Goal: Information Seeking & Learning: Learn about a topic

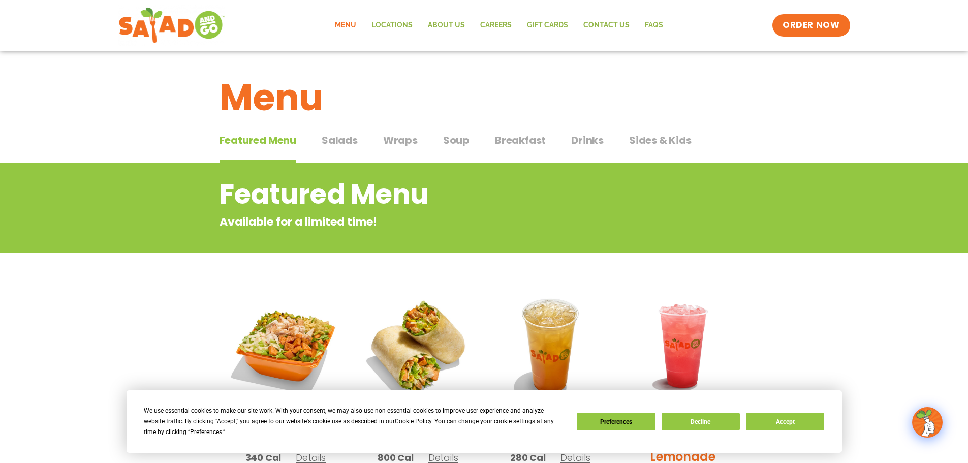
click at [339, 136] on span "Salads" at bounding box center [340, 140] width 36 height 15
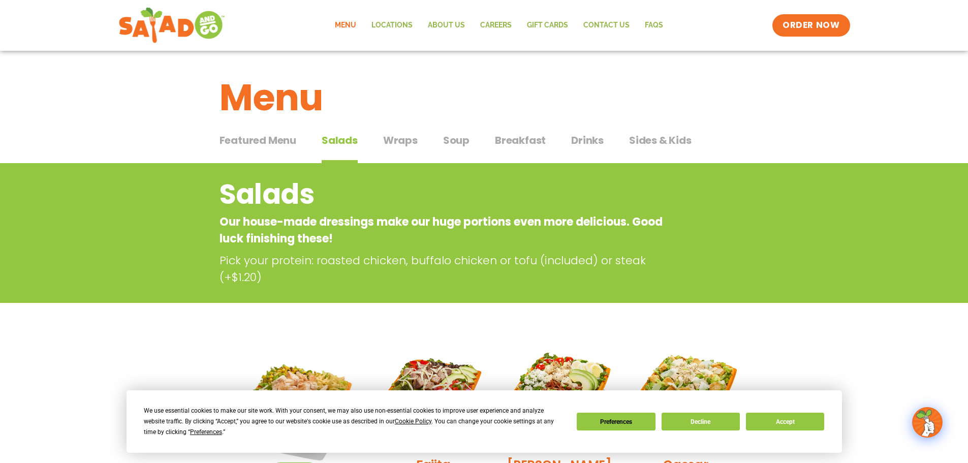
click at [499, 138] on span "Breakfast" at bounding box center [520, 140] width 51 height 15
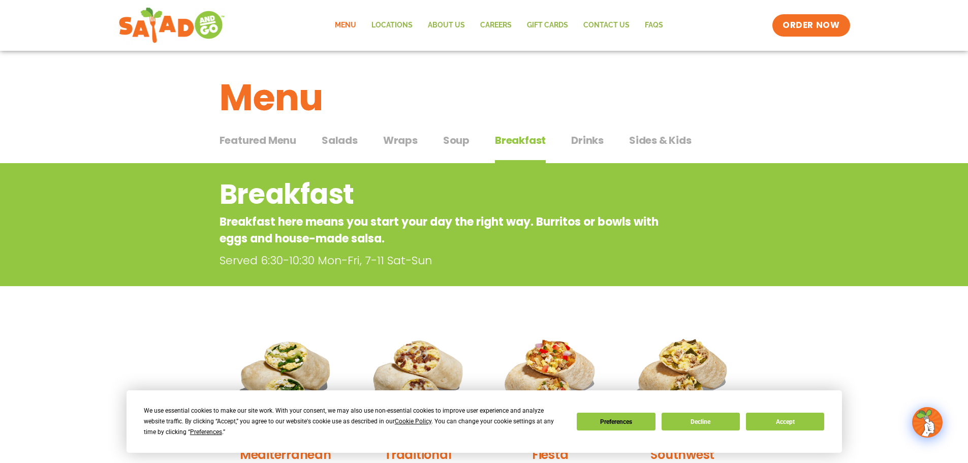
click at [456, 138] on span "Soup" at bounding box center [456, 140] width 26 height 15
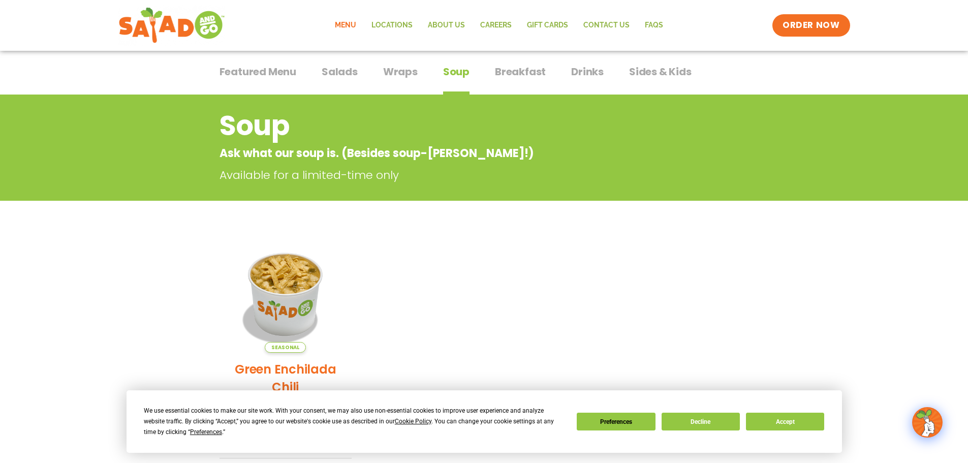
scroll to position [51, 0]
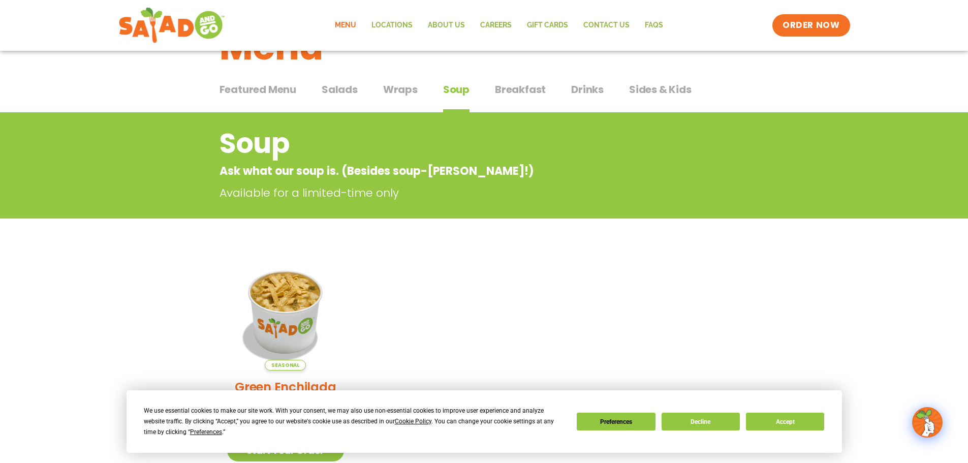
click at [399, 87] on span "Wraps" at bounding box center [400, 89] width 35 height 15
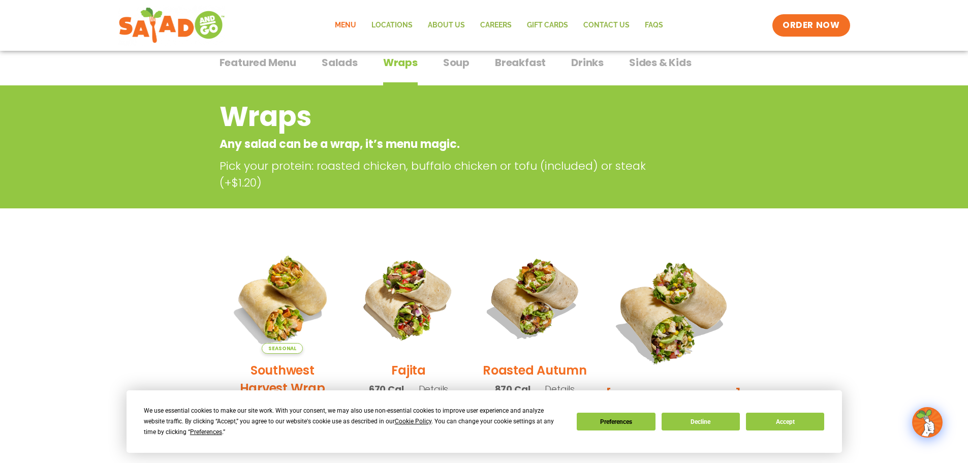
scroll to position [51, 0]
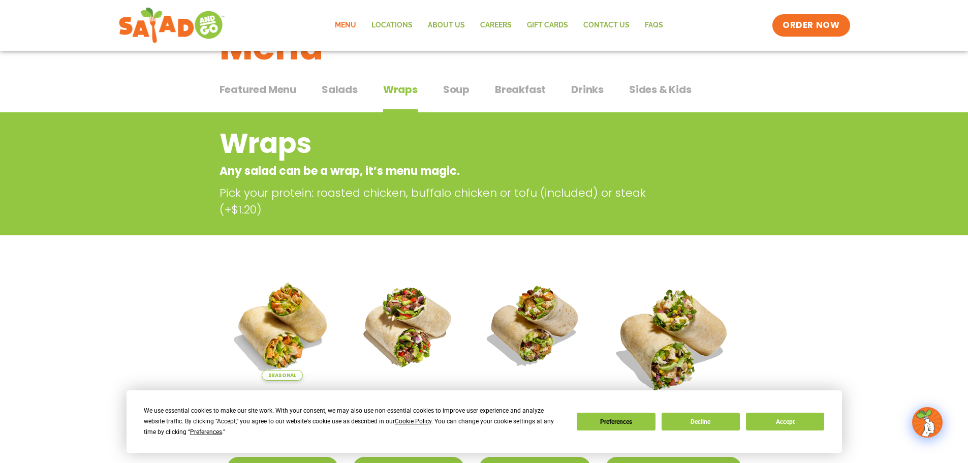
click at [349, 86] on span "Salads" at bounding box center [340, 89] width 36 height 15
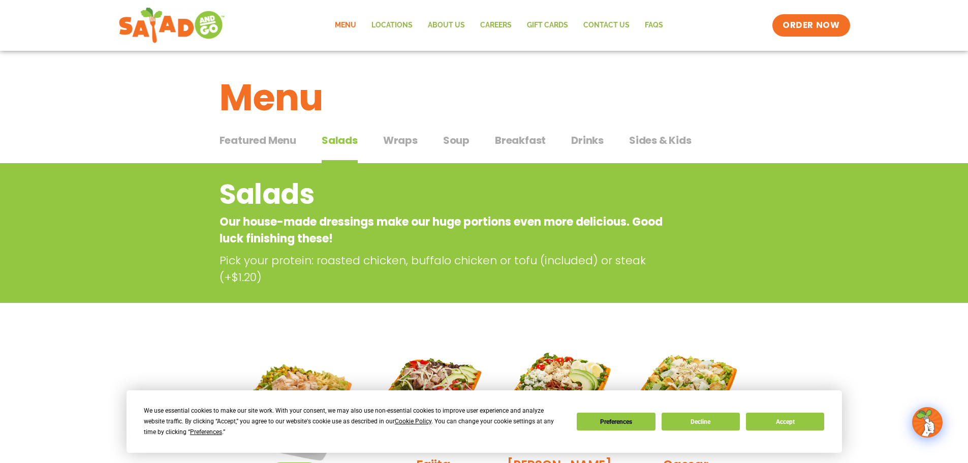
click at [571, 140] on span "Drinks" at bounding box center [587, 140] width 33 height 15
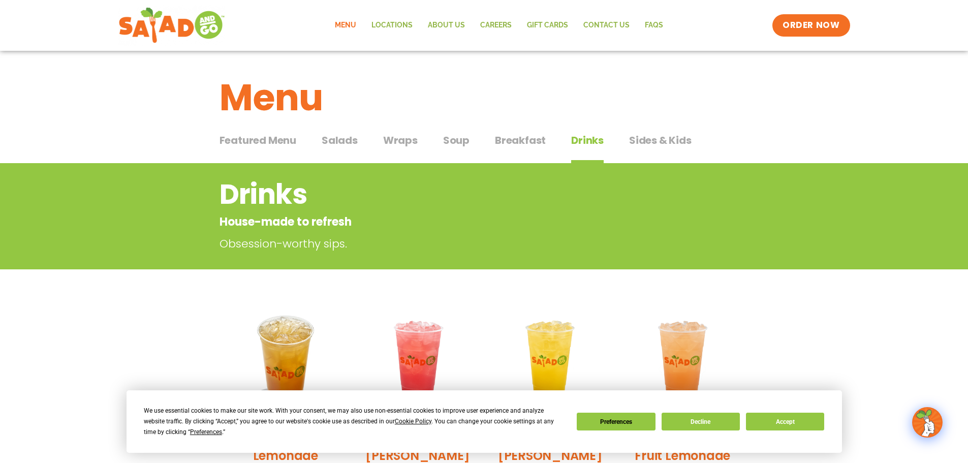
click at [666, 139] on span "Sides & Kids" at bounding box center [660, 140] width 63 height 15
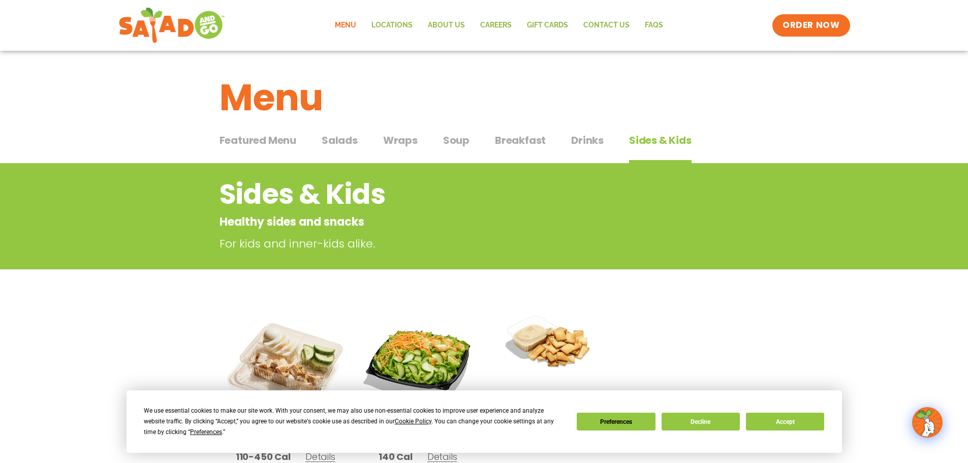
click at [518, 138] on span "Breakfast" at bounding box center [520, 140] width 51 height 15
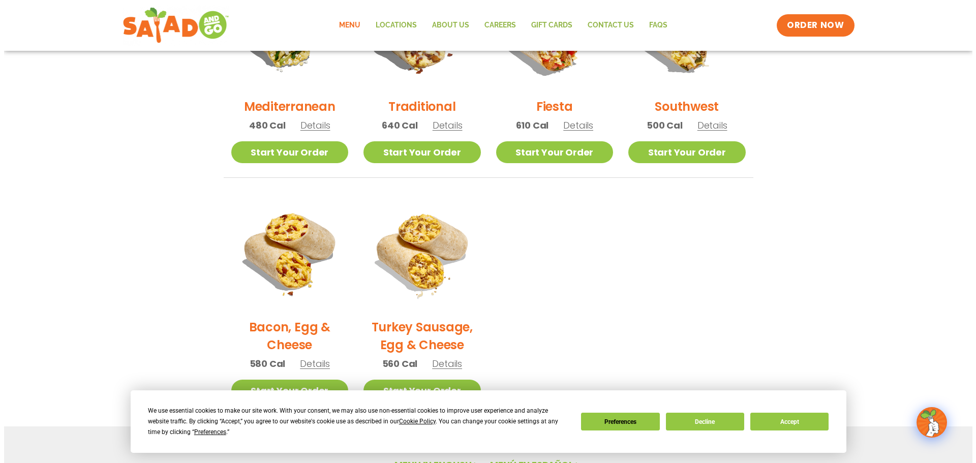
scroll to position [508, 0]
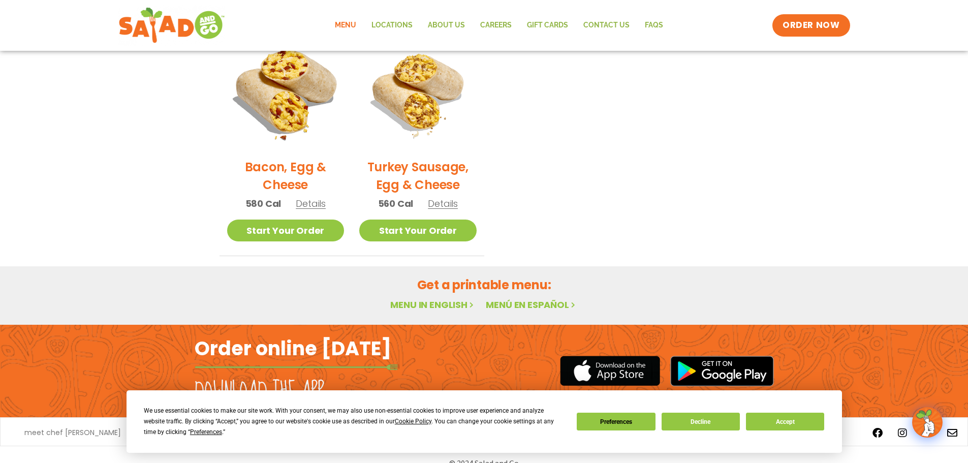
click at [289, 107] on img at bounding box center [285, 92] width 138 height 138
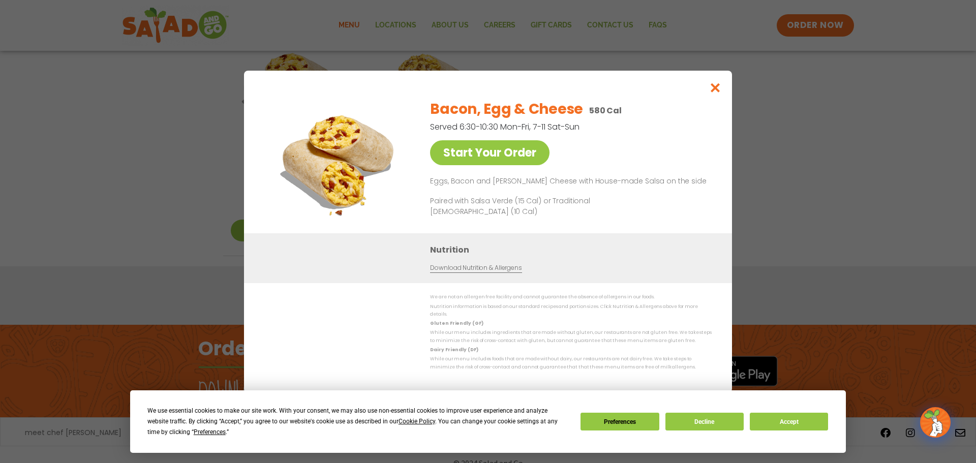
click at [349, 168] on img at bounding box center [338, 162] width 142 height 142
click at [707, 95] on button "Close modal" at bounding box center [715, 88] width 33 height 34
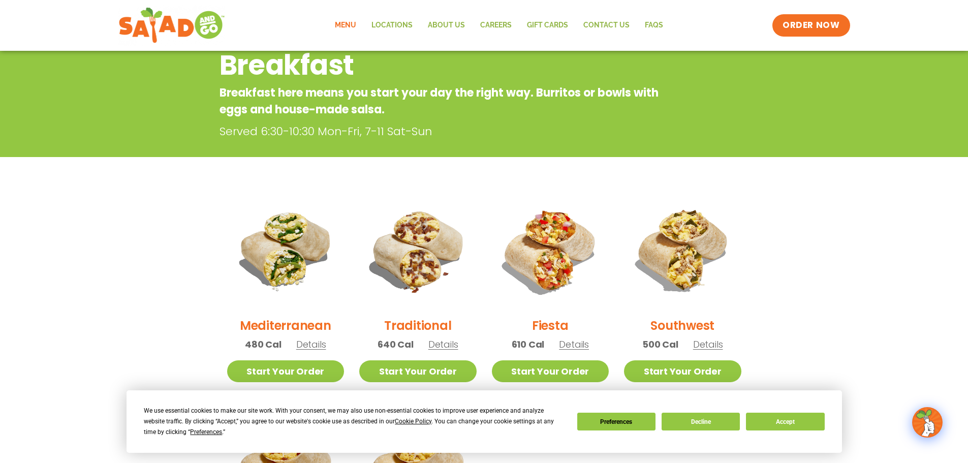
scroll to position [0, 0]
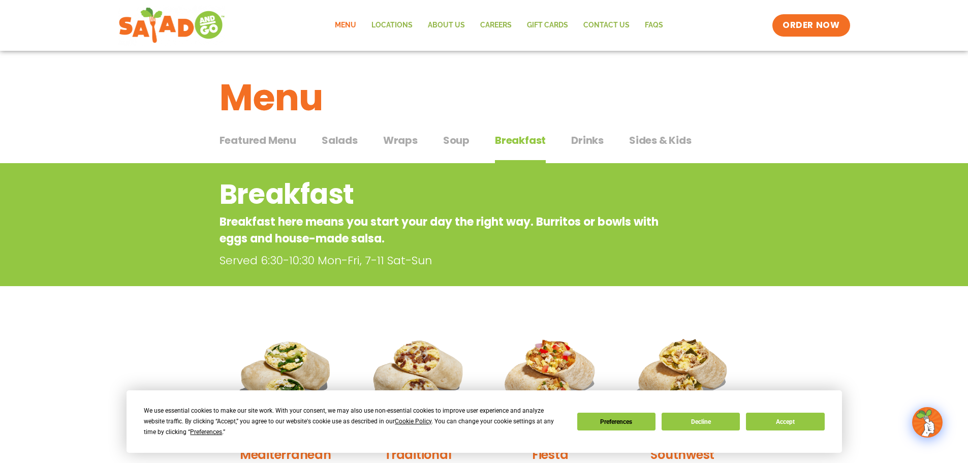
click at [256, 141] on span "Featured Menu" at bounding box center [258, 140] width 77 height 15
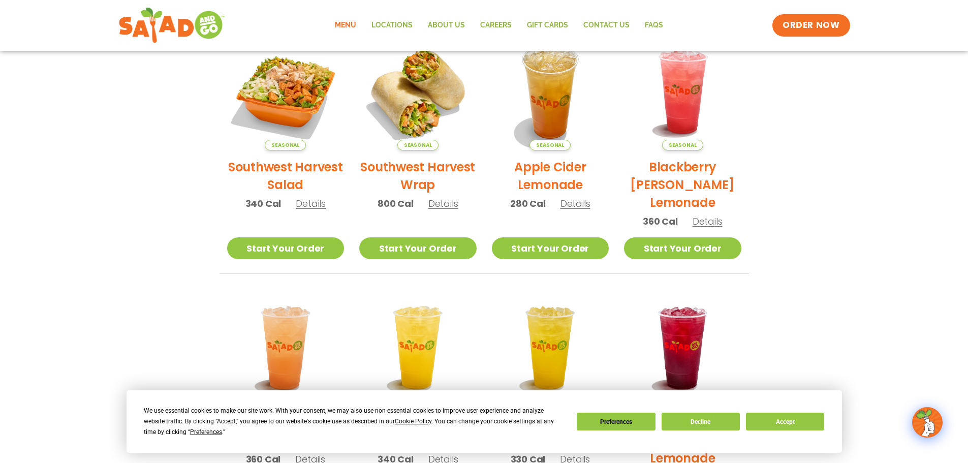
scroll to position [545, 0]
